Goal: Task Accomplishment & Management: Manage account settings

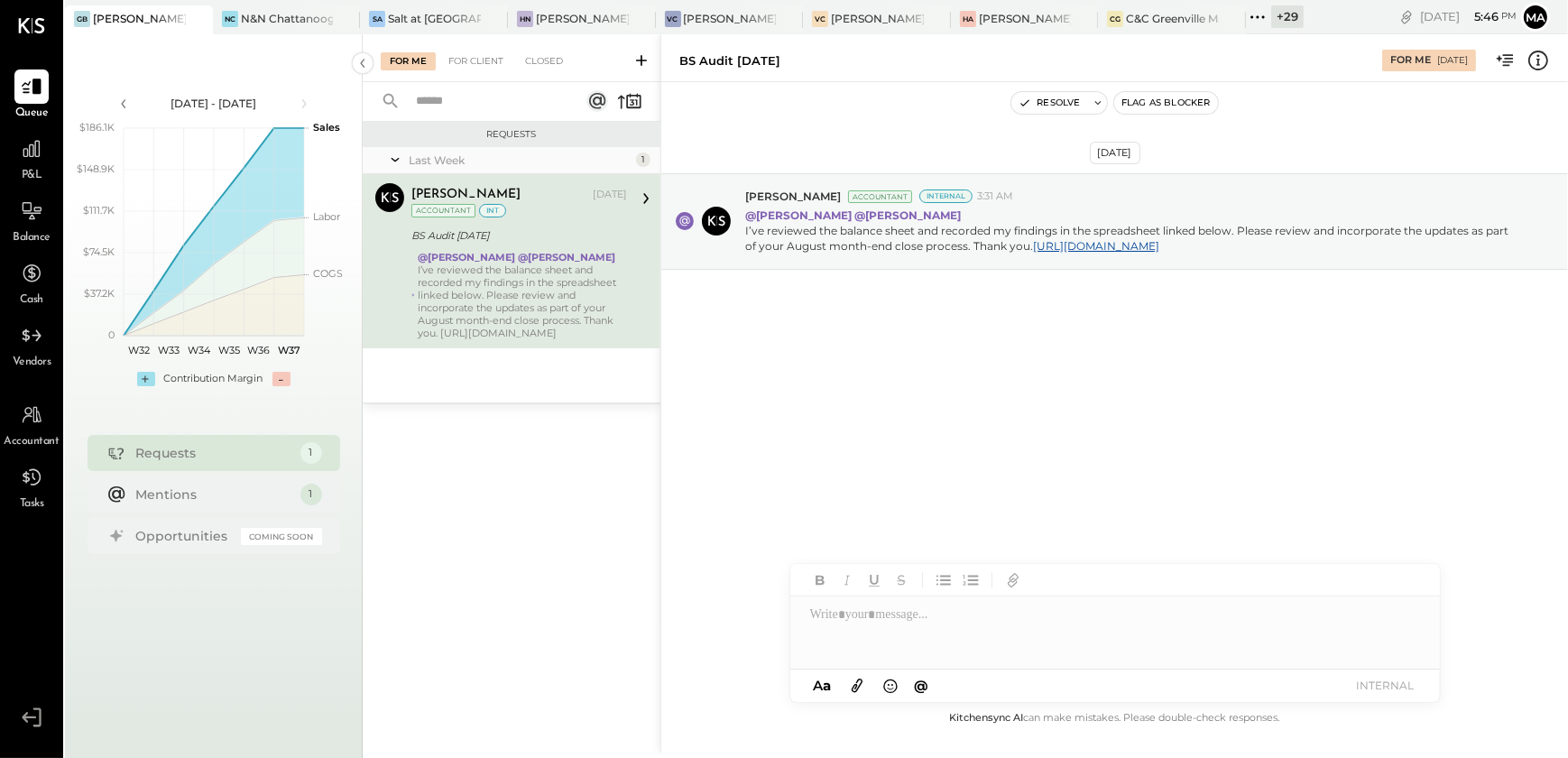
click at [1271, 15] on div "+ 29" at bounding box center [1286, 17] width 32 height 22
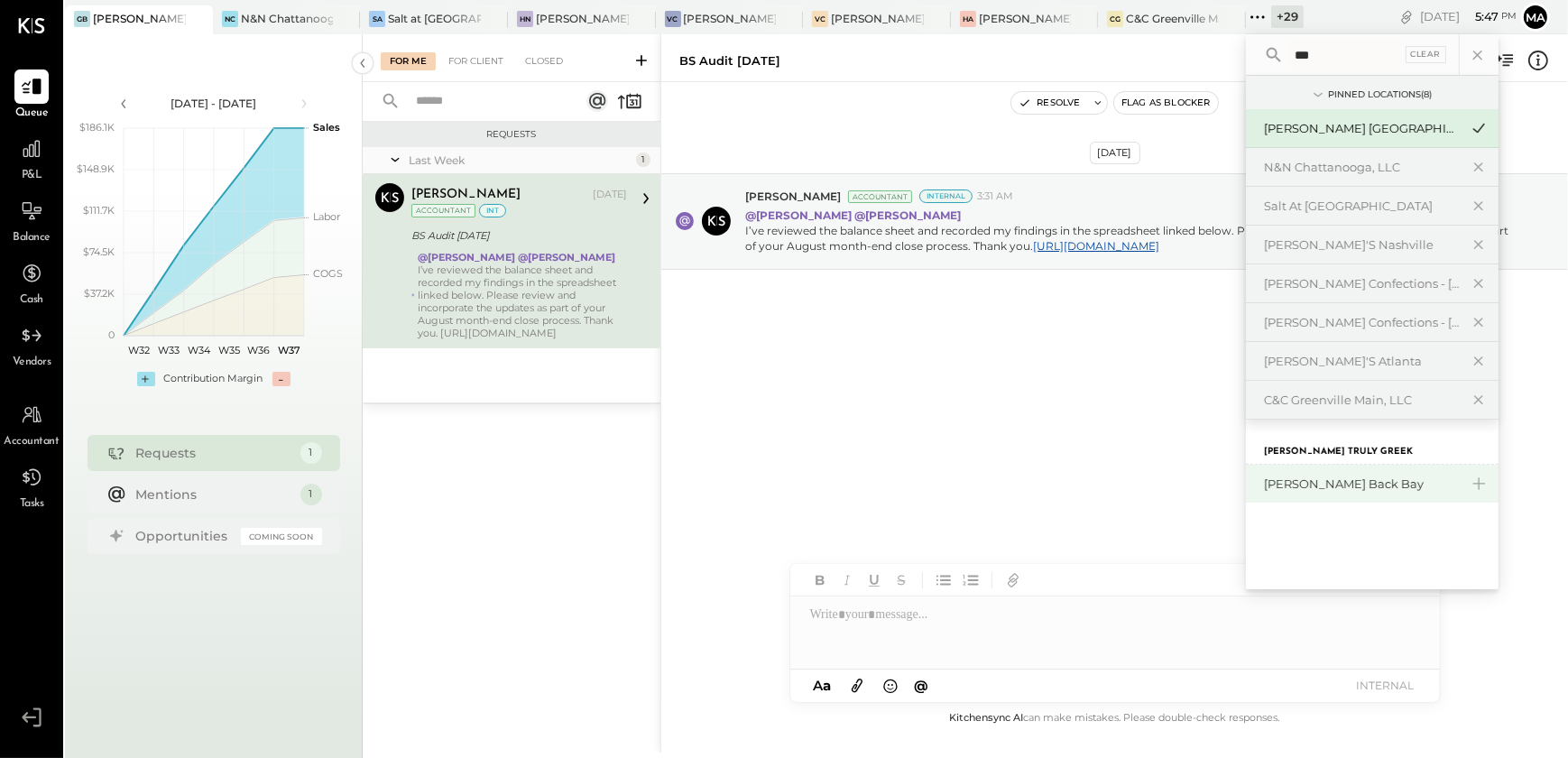
type input "***"
click at [1327, 475] on div "[PERSON_NAME] Back Bay" at bounding box center [1361, 484] width 195 height 18
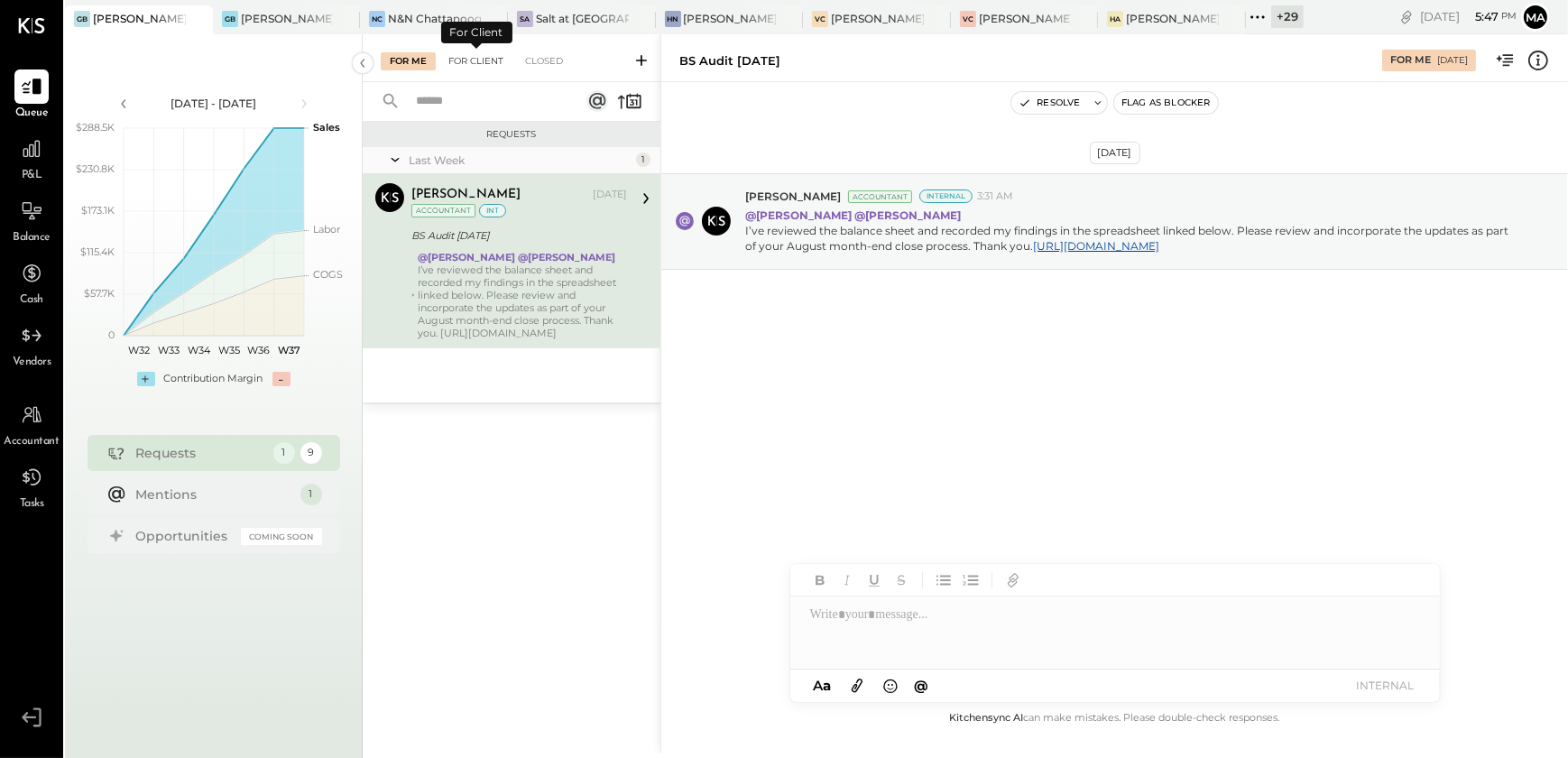
click at [481, 58] on div "For Client" at bounding box center [475, 62] width 73 height 18
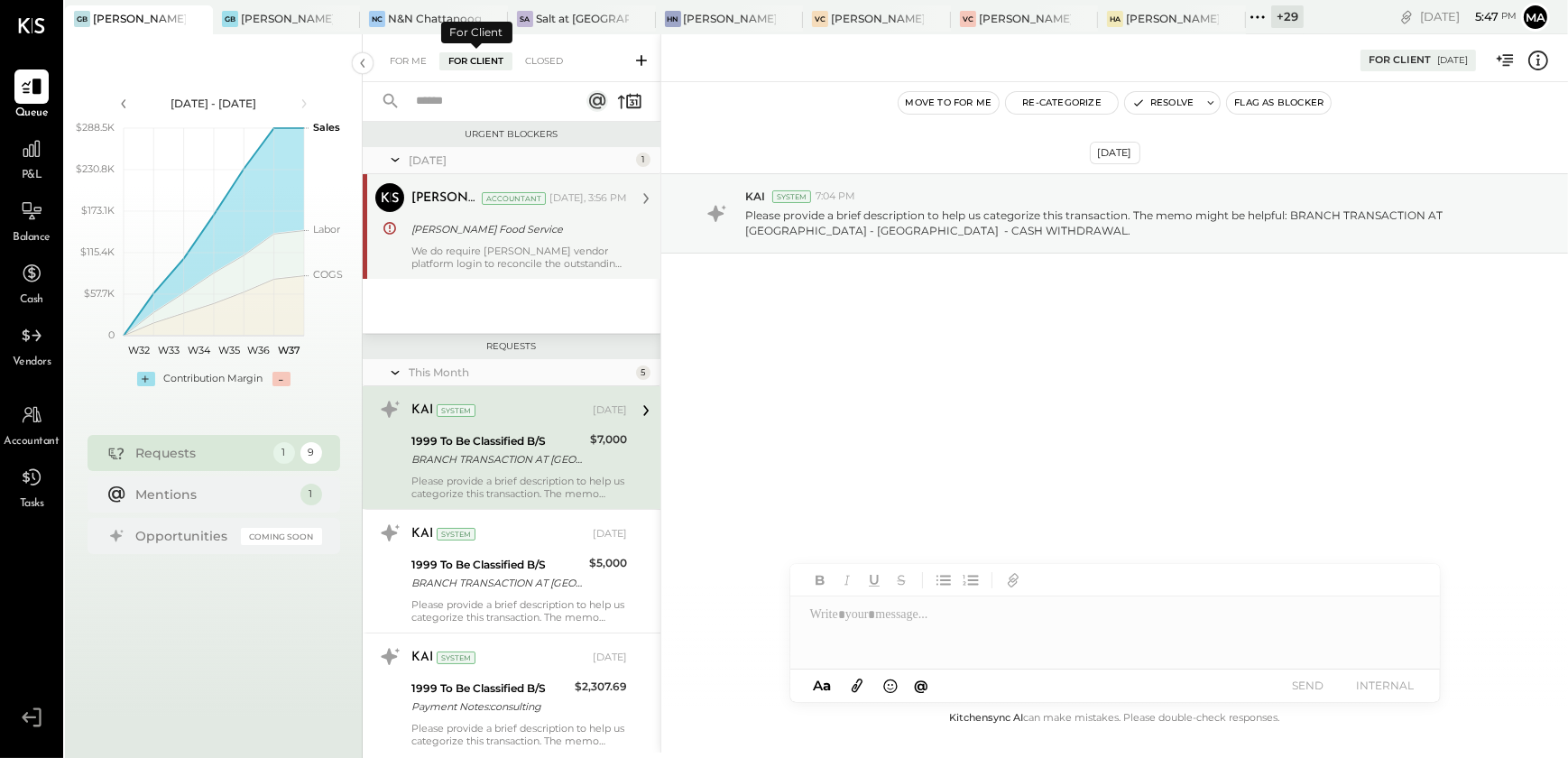
scroll to position [7, 0]
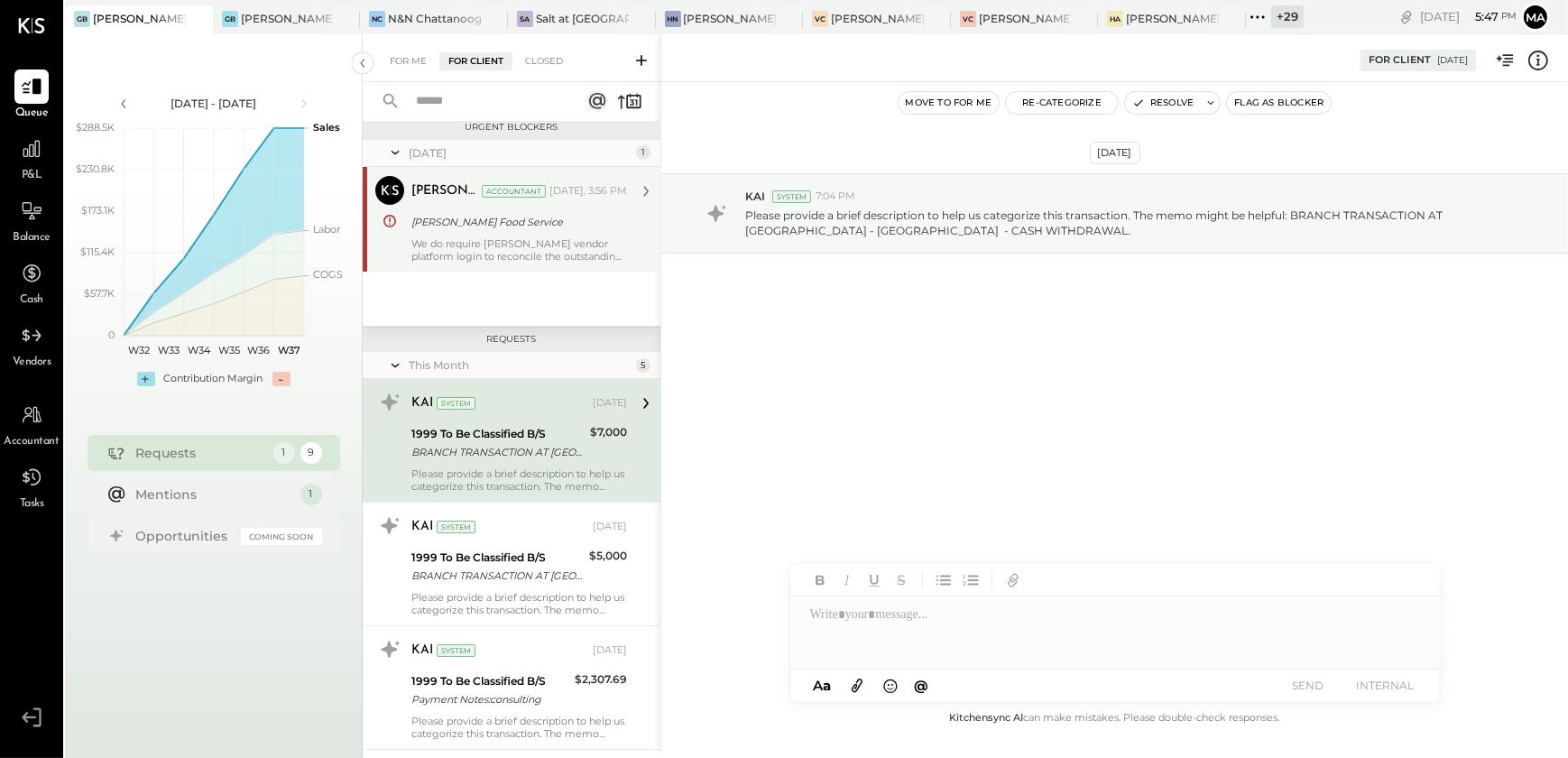
click at [542, 253] on div "We do require [PERSON_NAME] vendor platform login to reconcile the outstanding …" at bounding box center [519, 250] width 216 height 25
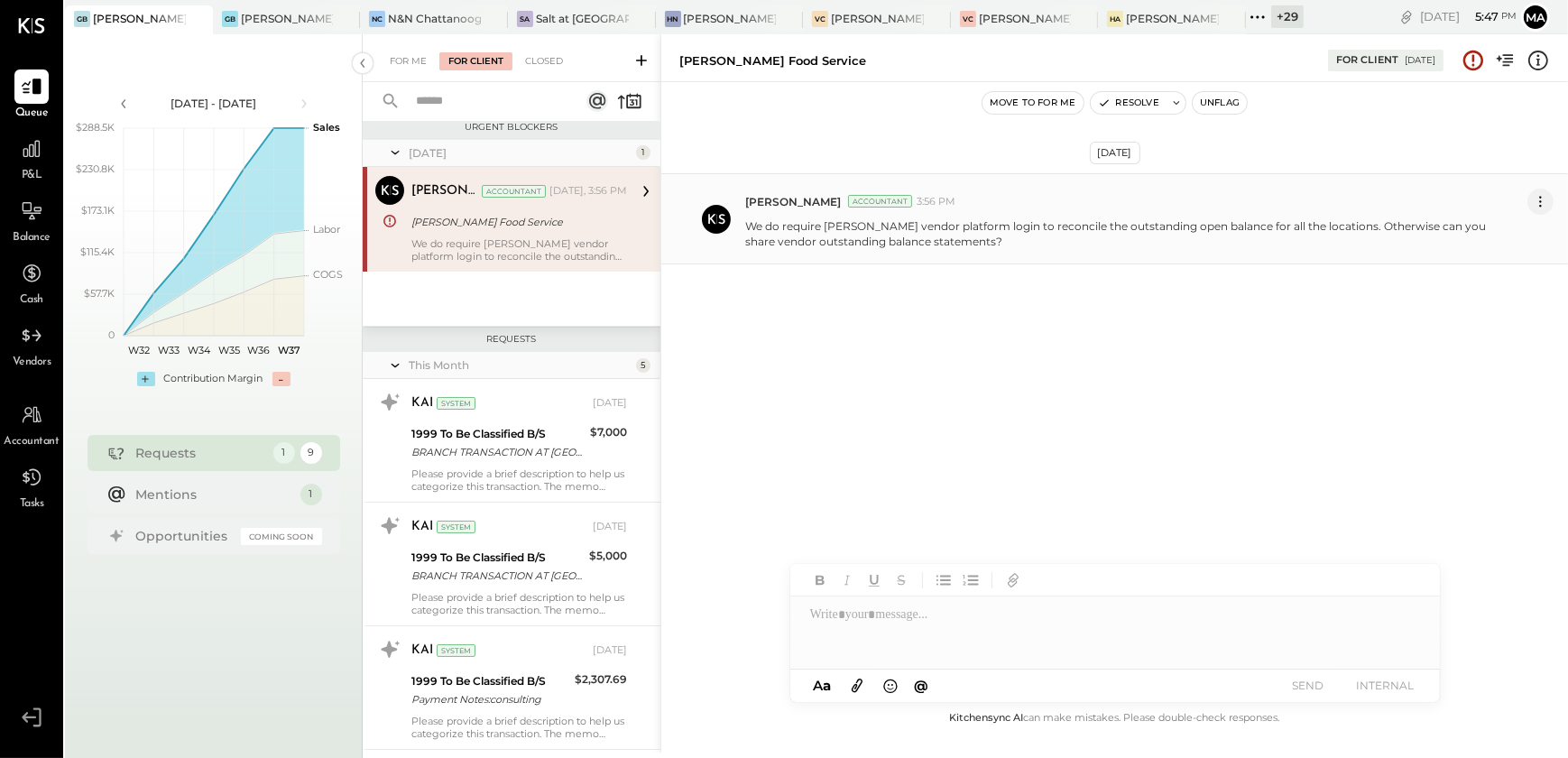
click at [1544, 200] on icon at bounding box center [1540, 201] width 19 height 19
click at [1503, 240] on button "Edit Message" at bounding box center [1496, 232] width 115 height 29
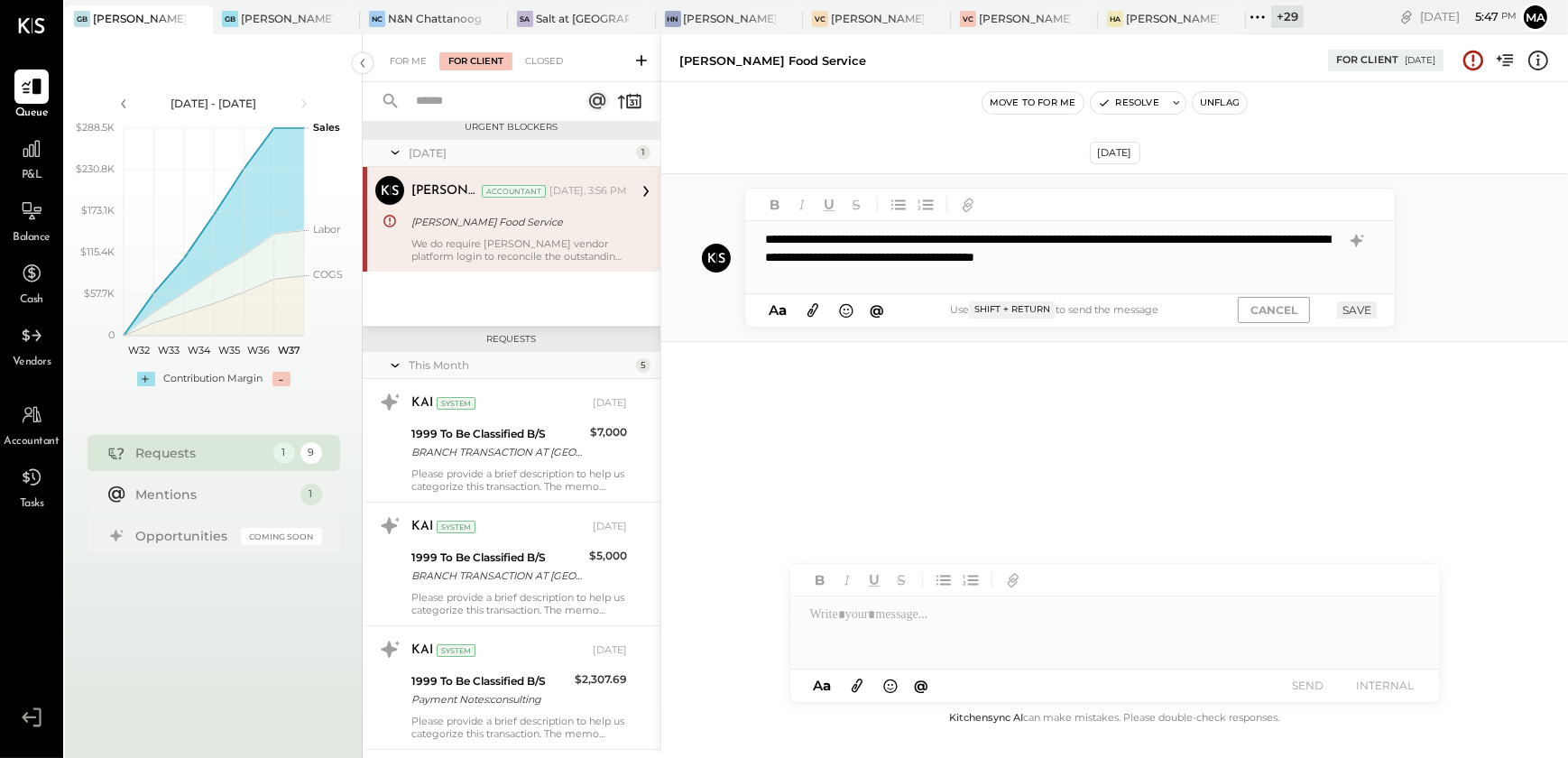
click at [1199, 378] on div "**********" at bounding box center [1114, 302] width 907 height 350
click at [1134, 104] on button "Resolve" at bounding box center [1129, 103] width 76 height 22
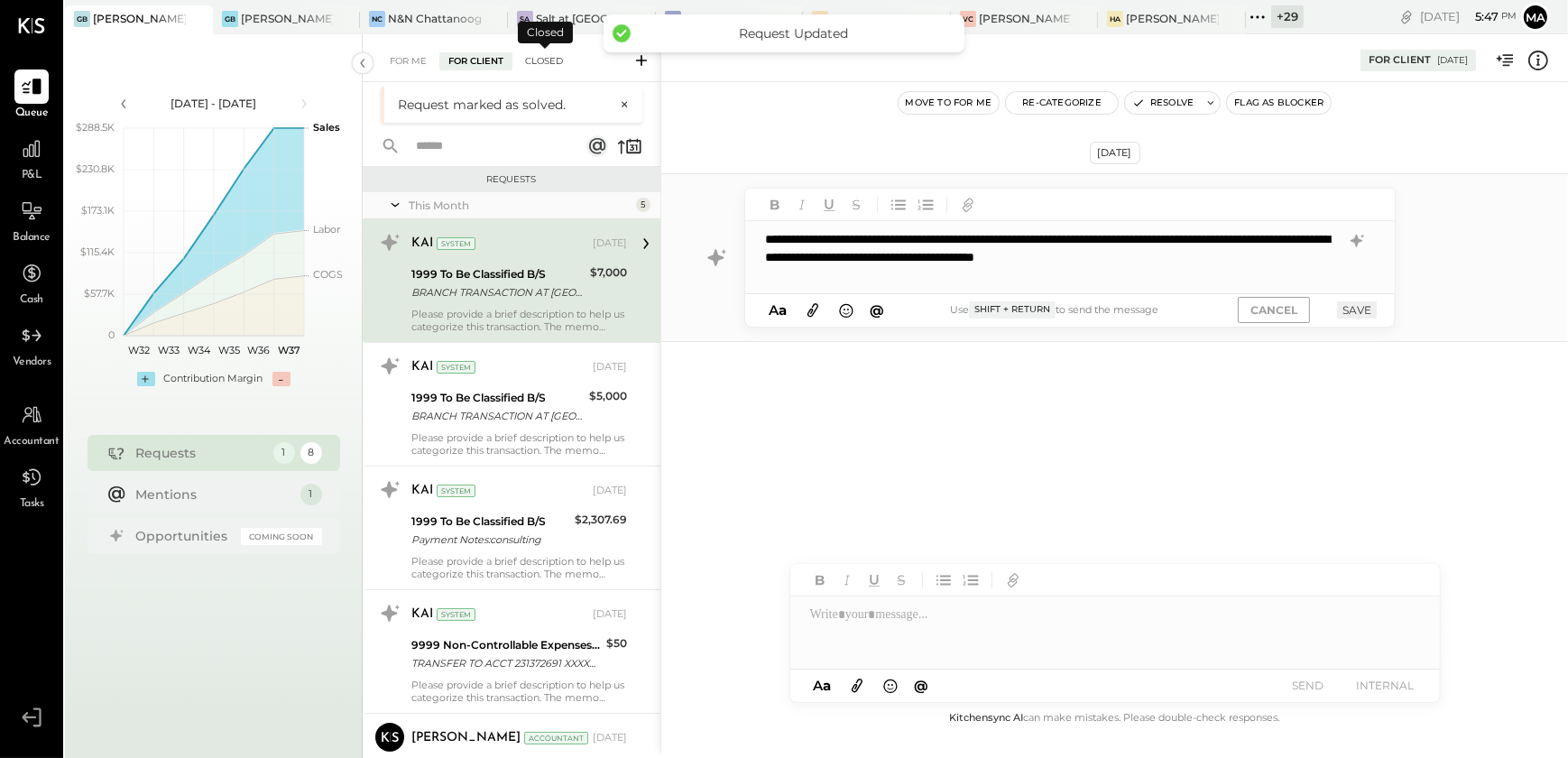
click at [543, 65] on div "Closed" at bounding box center [544, 62] width 56 height 18
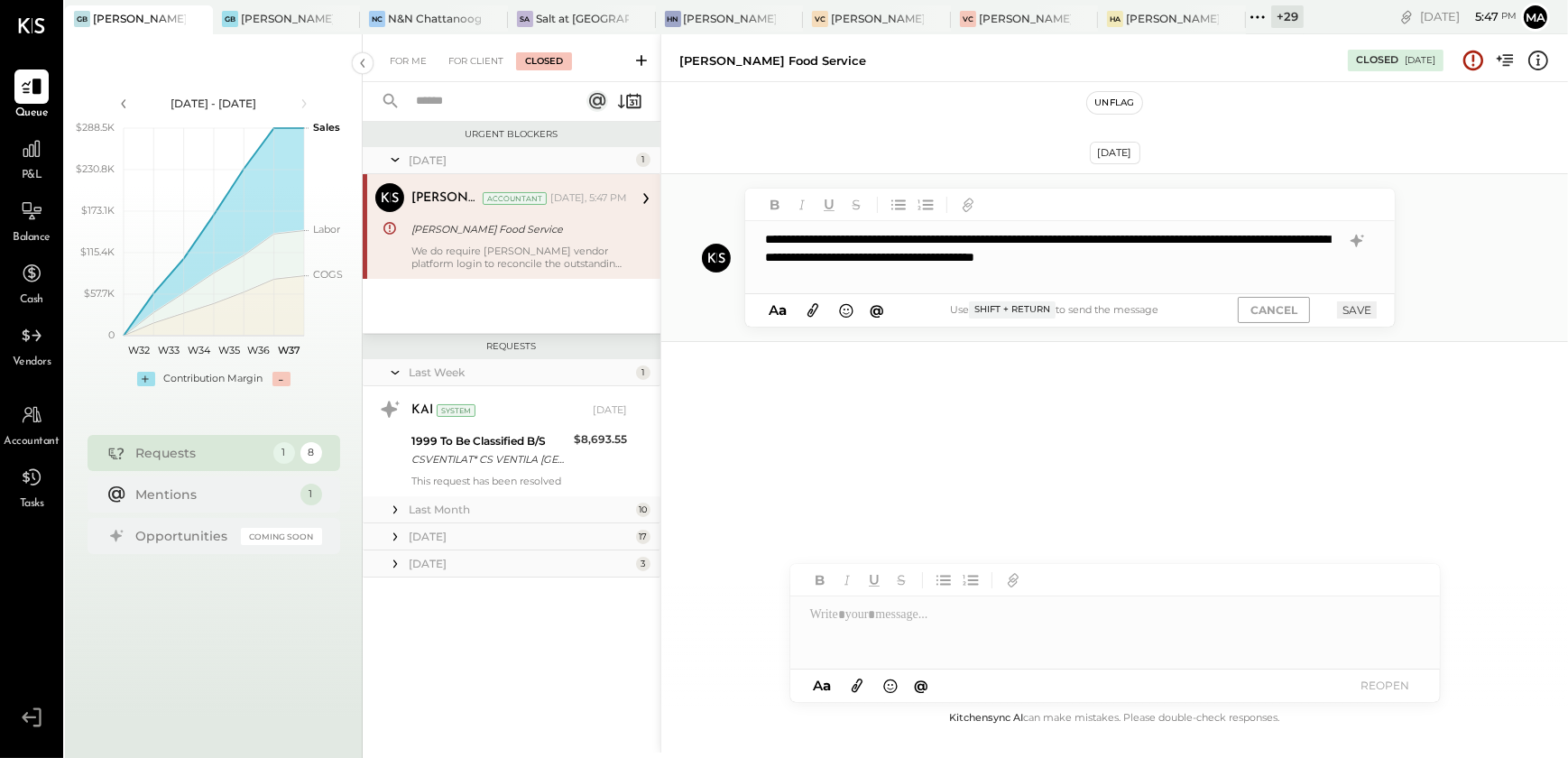
click at [1118, 108] on button "Unflag" at bounding box center [1113, 103] width 54 height 22
